Goal: Information Seeking & Learning: Learn about a topic

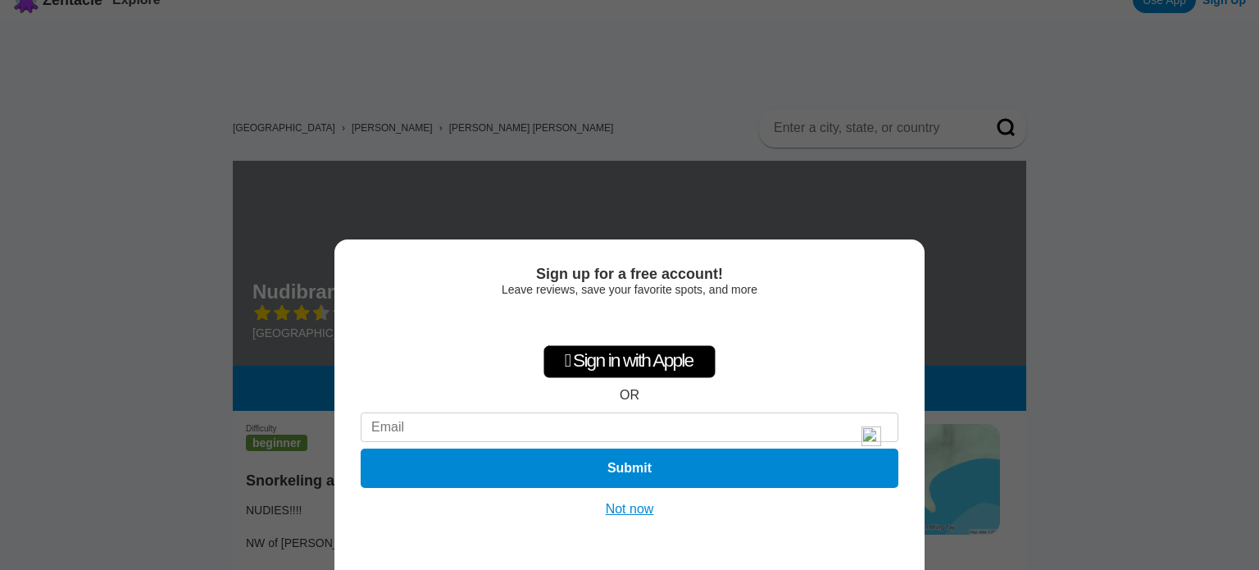
drag, startPoint x: 268, startPoint y: 407, endPoint x: 203, endPoint y: 402, distance: 64.9
click at [203, 402] on div "Sign up for a free account! Leave reviews, save your favorite spots, and more …" at bounding box center [629, 285] width 1259 height 570
click at [622, 509] on button "Not now" at bounding box center [630, 509] width 58 height 16
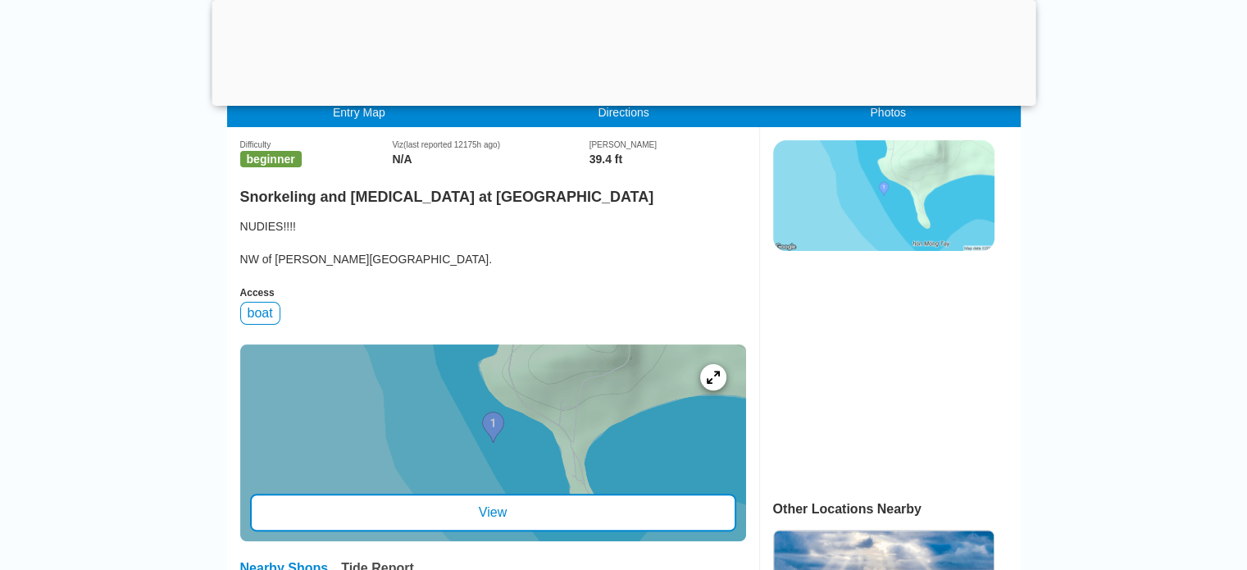
scroll to position [415, 0]
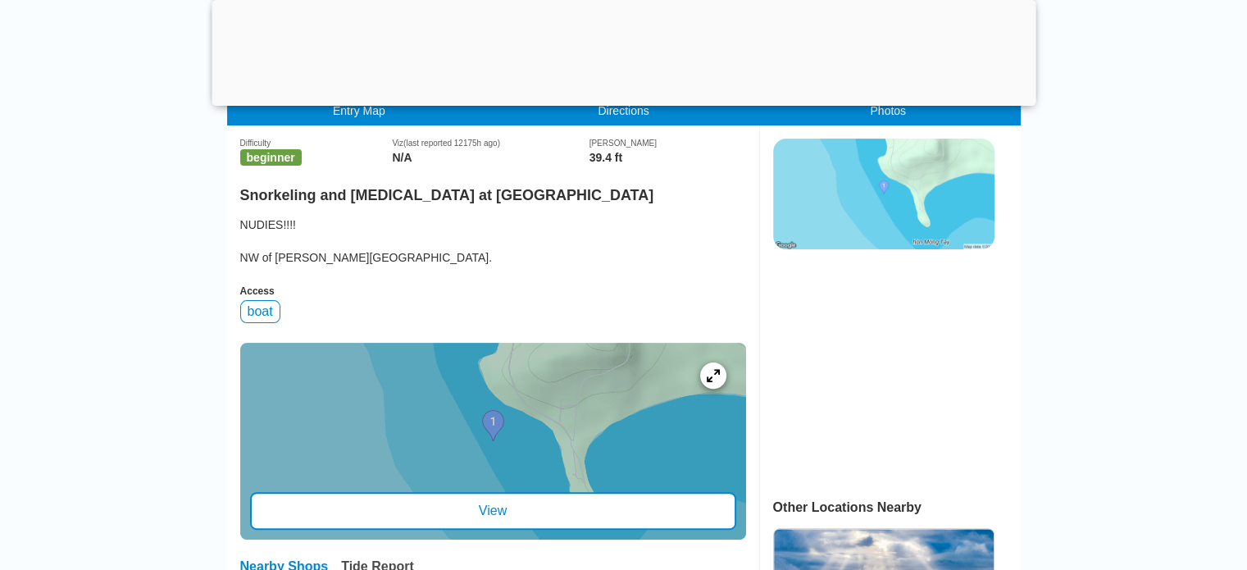
click at [479, 516] on div "View" at bounding box center [493, 511] width 486 height 38
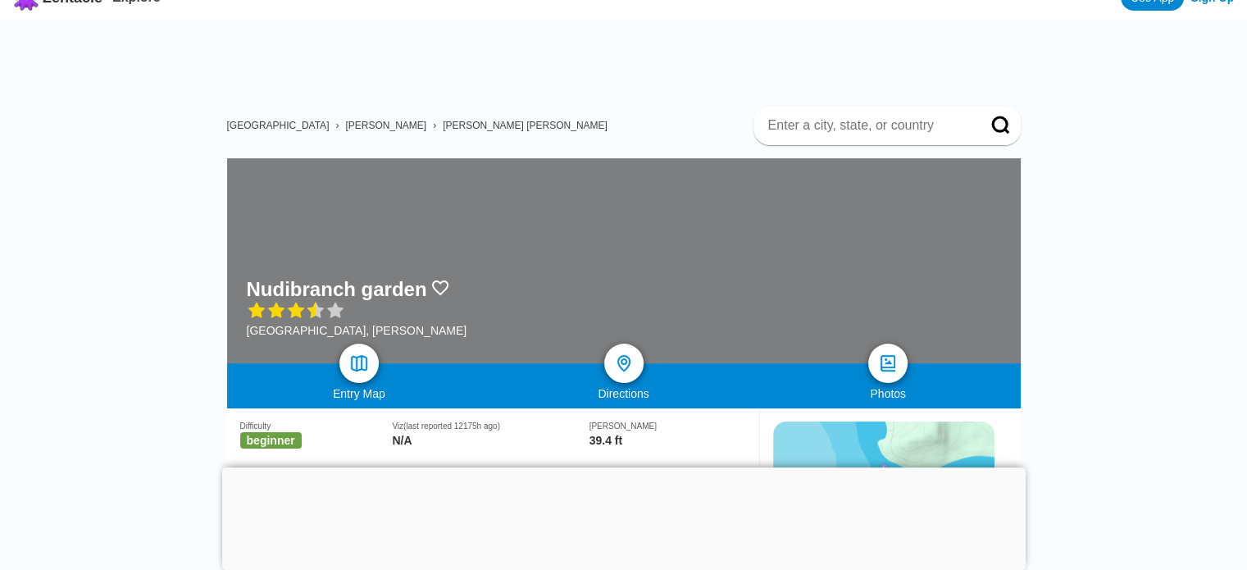
scroll to position [23, 0]
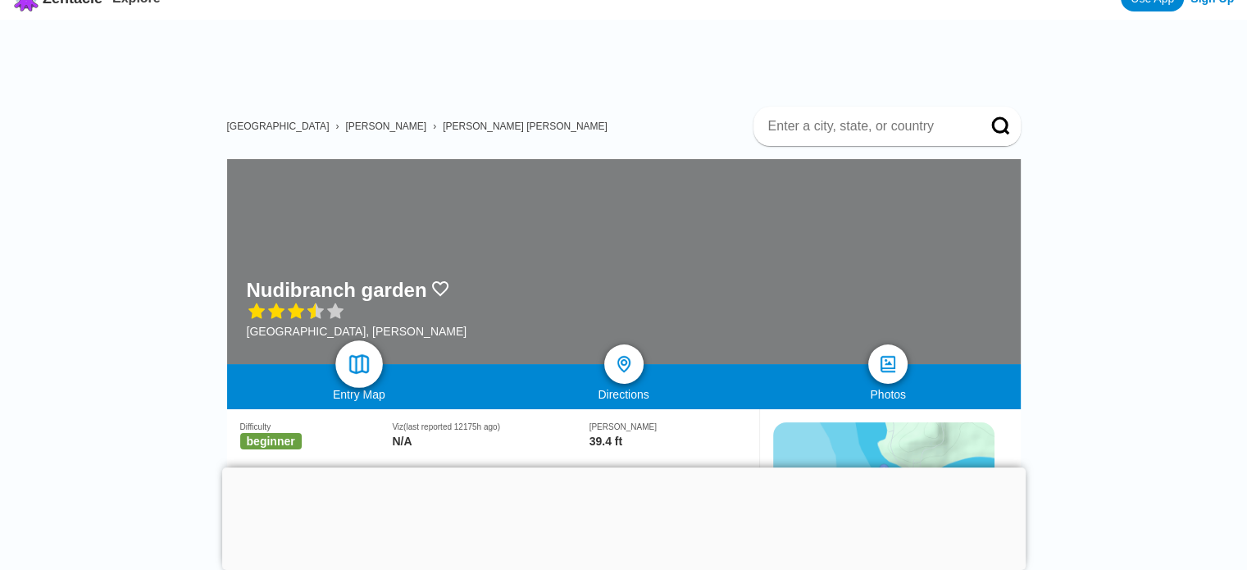
click at [362, 375] on link at bounding box center [359, 364] width 48 height 48
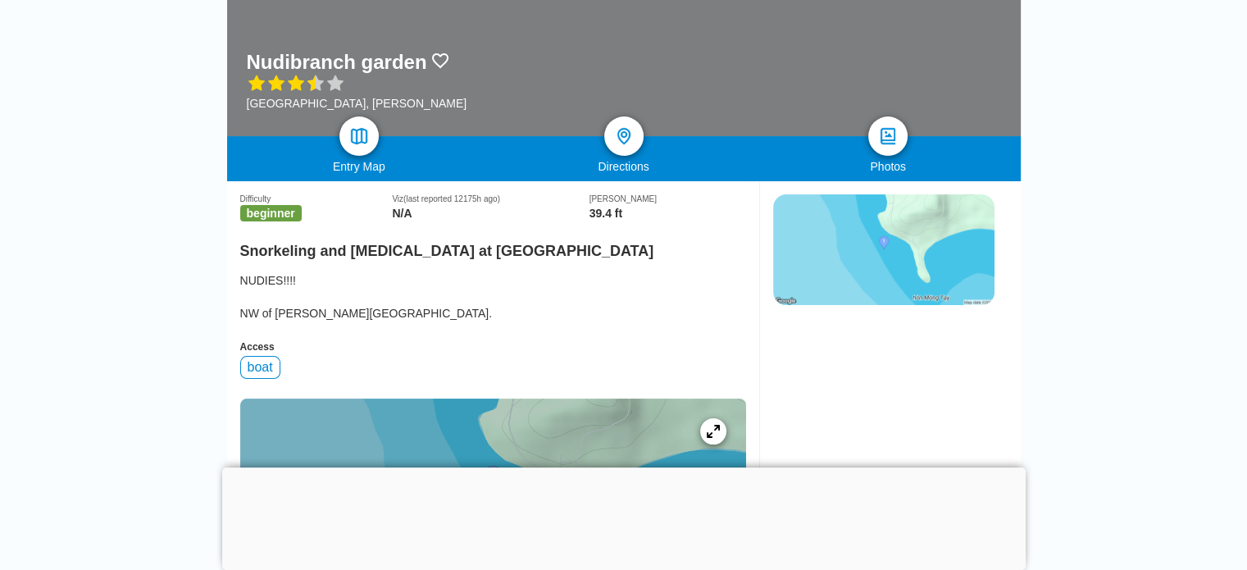
scroll to position [252, 0]
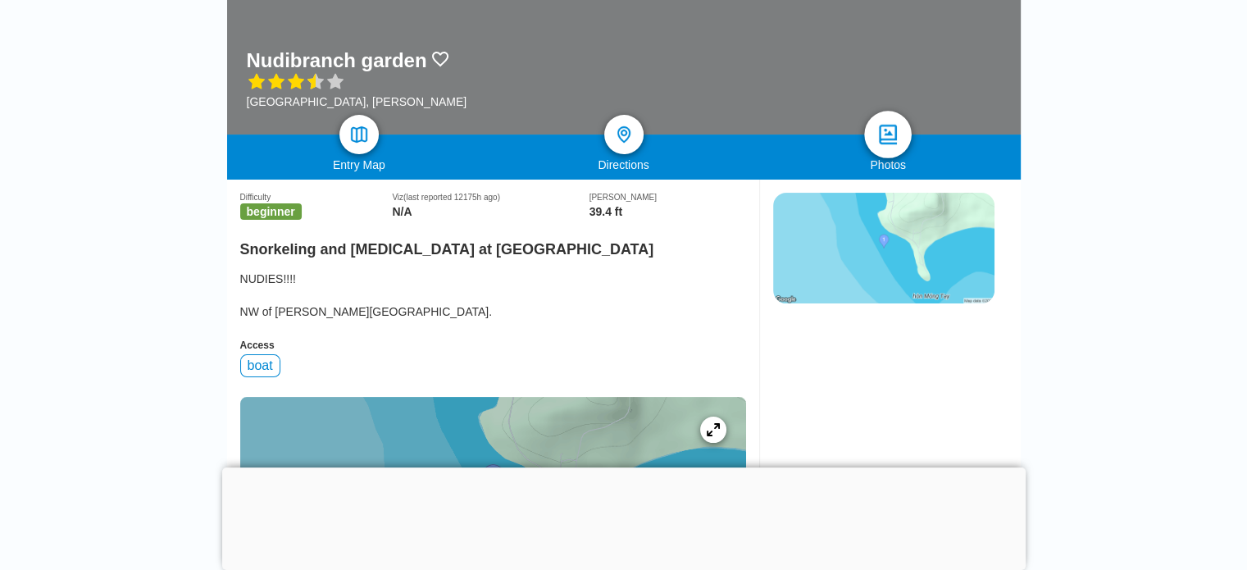
click at [895, 137] on img at bounding box center [888, 135] width 24 height 24
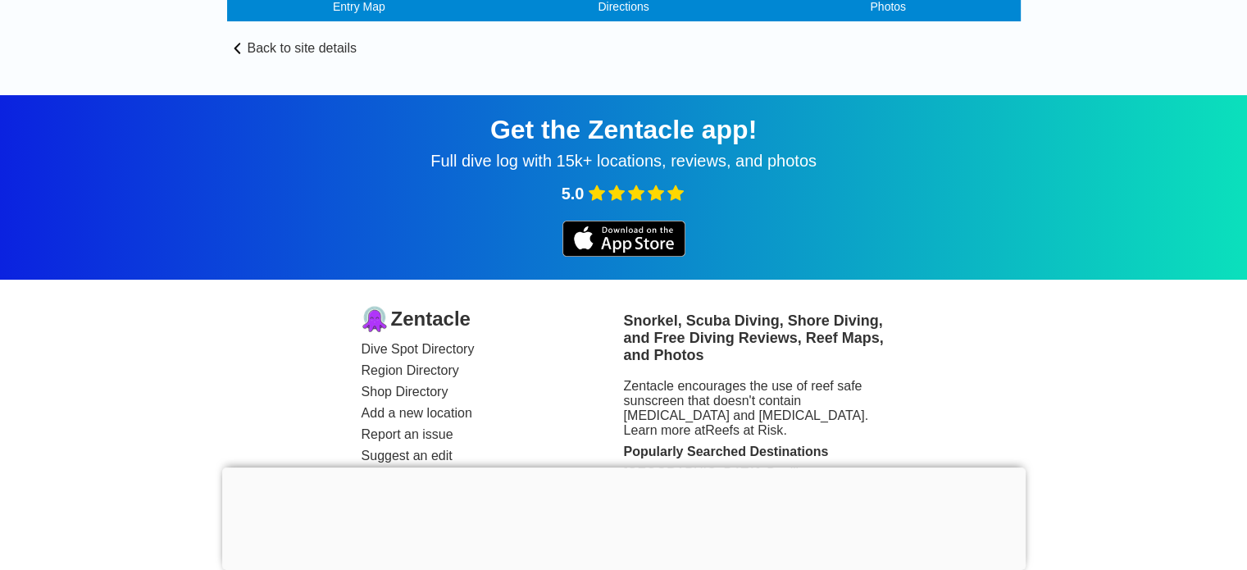
scroll to position [419, 0]
